Goal: Check status: Check status

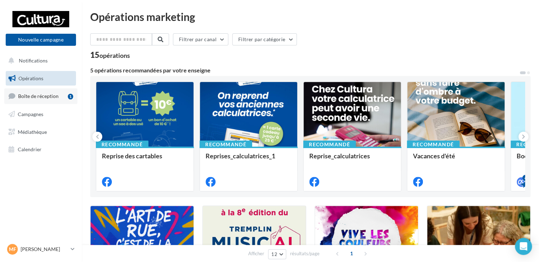
click at [47, 96] on span "Boîte de réception" at bounding box center [38, 96] width 40 height 6
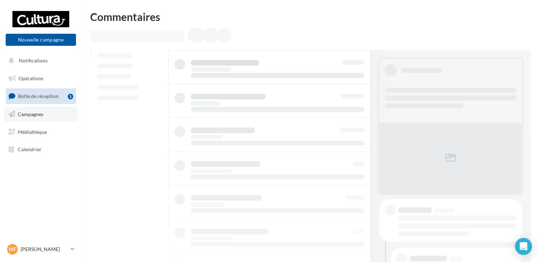
click at [45, 114] on link "Campagnes" at bounding box center [40, 114] width 73 height 15
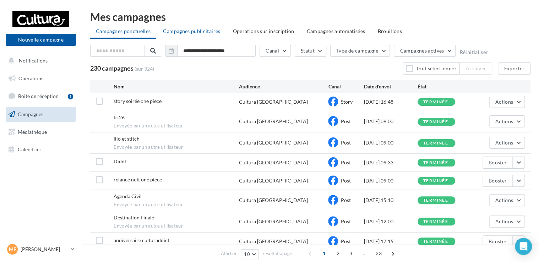
click at [198, 34] on li "Campagnes publicitaires" at bounding box center [191, 31] width 68 height 13
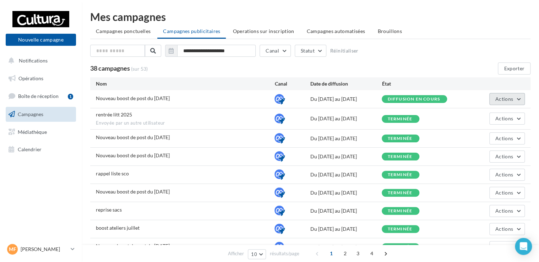
click at [517, 99] on button "Actions" at bounding box center [506, 99] width 35 height 12
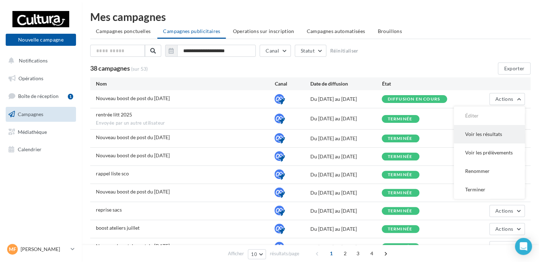
click at [481, 133] on button "Voir les résultats" at bounding box center [489, 134] width 71 height 18
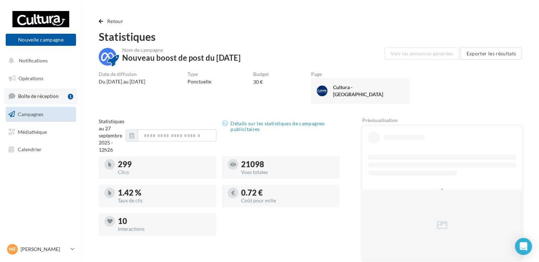
click at [42, 97] on span "Boîte de réception" at bounding box center [38, 96] width 40 height 6
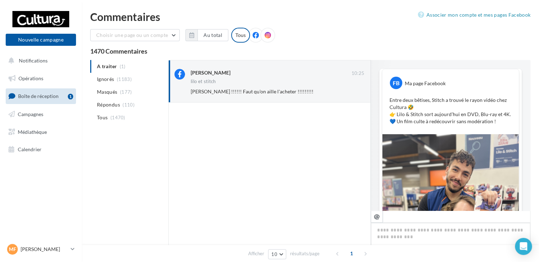
scroll to position [159, 0]
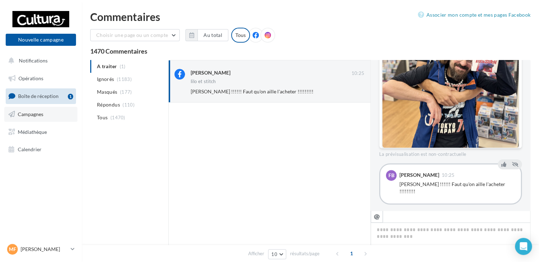
click at [52, 117] on link "Campagnes" at bounding box center [40, 114] width 73 height 15
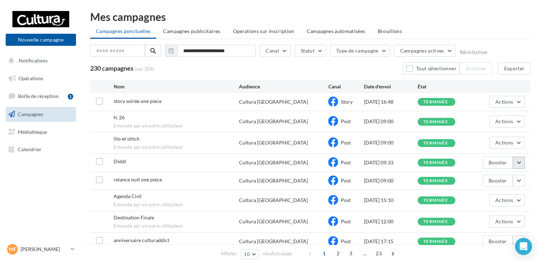
click at [518, 163] on button "button" at bounding box center [518, 163] width 12 height 12
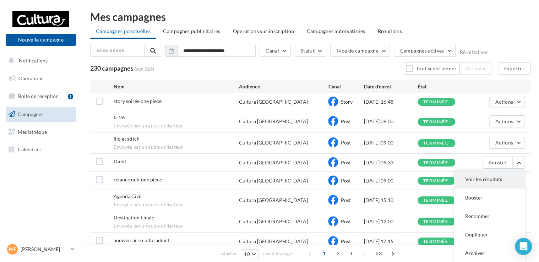
click at [492, 175] on button "Voir les résultats" at bounding box center [489, 179] width 71 height 18
